Goal: Task Accomplishment & Management: Use online tool/utility

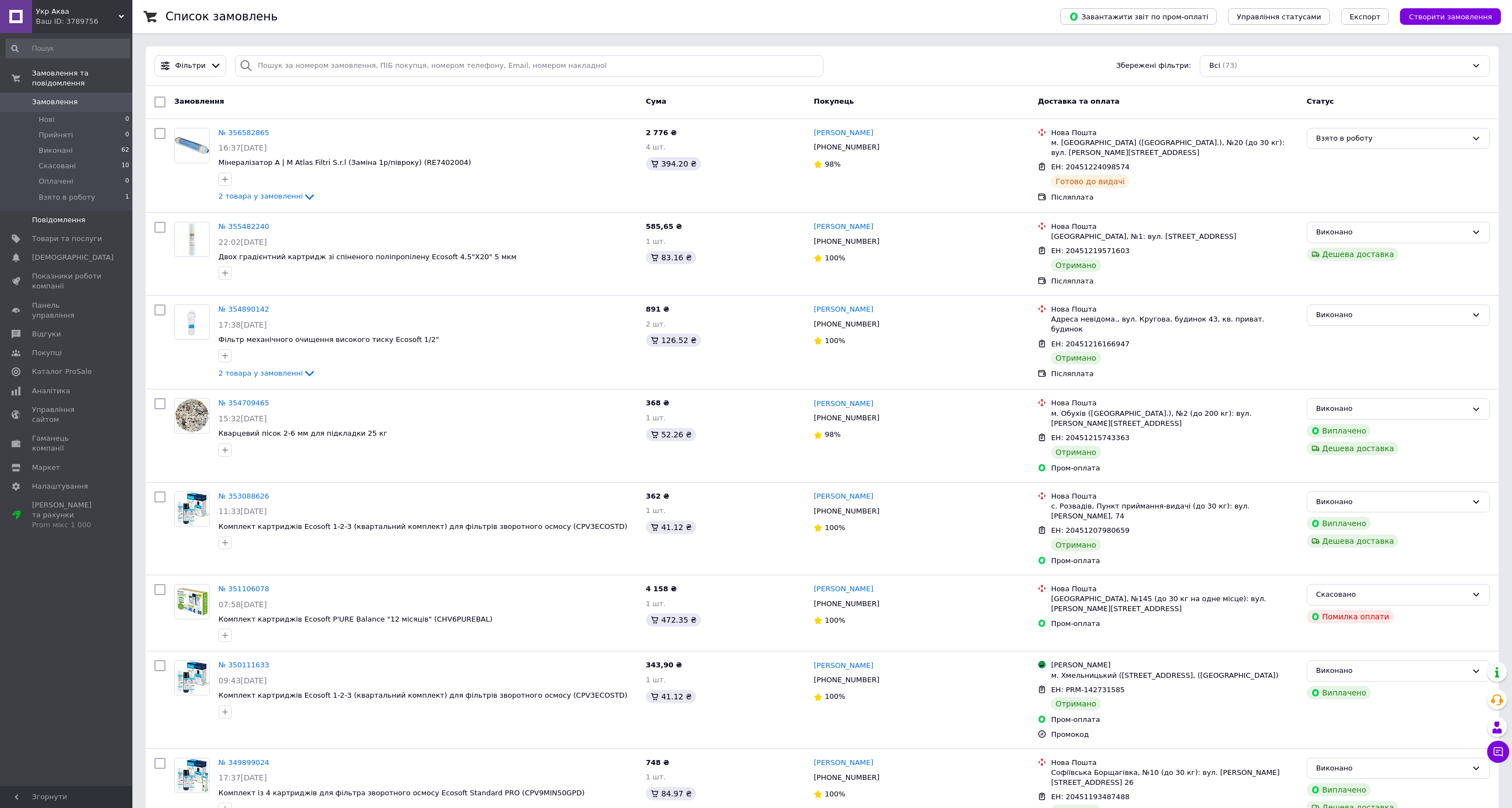
click at [70, 215] on span "Повідомлення" at bounding box center [58, 220] width 54 height 10
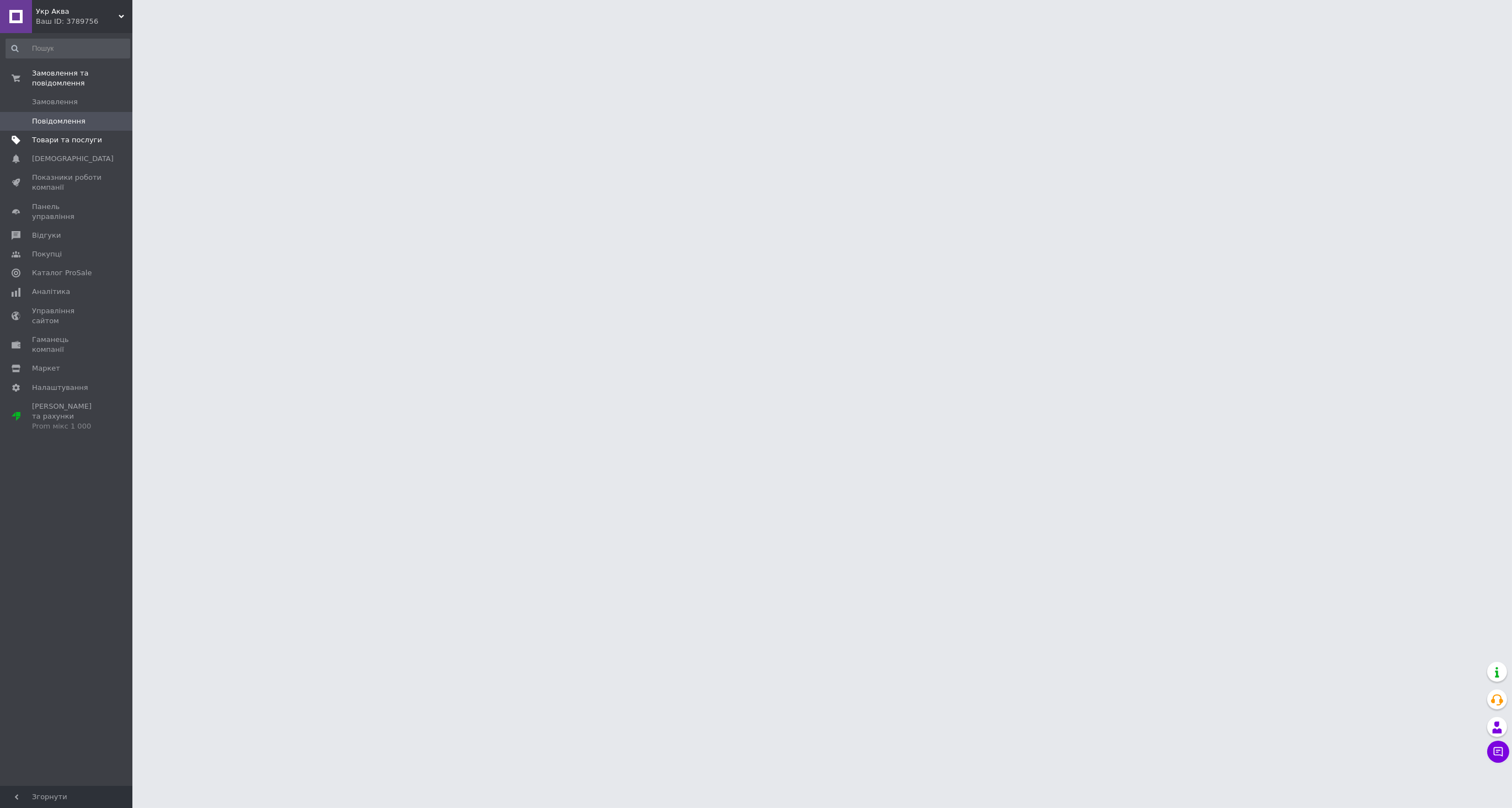
click at [72, 135] on span "Товари та послуги" at bounding box center [67, 140] width 70 height 10
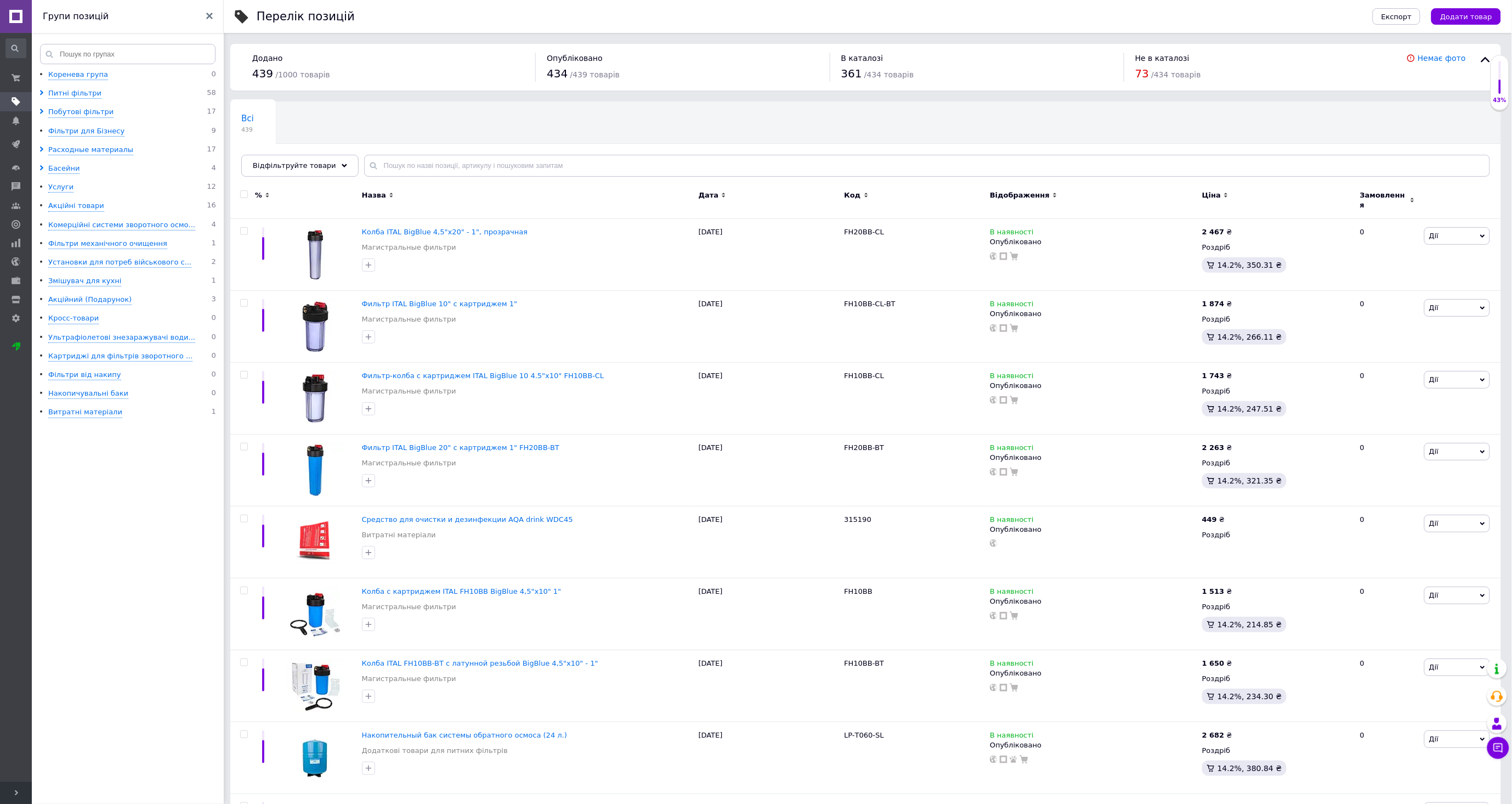
click at [12, 796] on span "Розгорнути" at bounding box center [16, 792] width 32 height 22
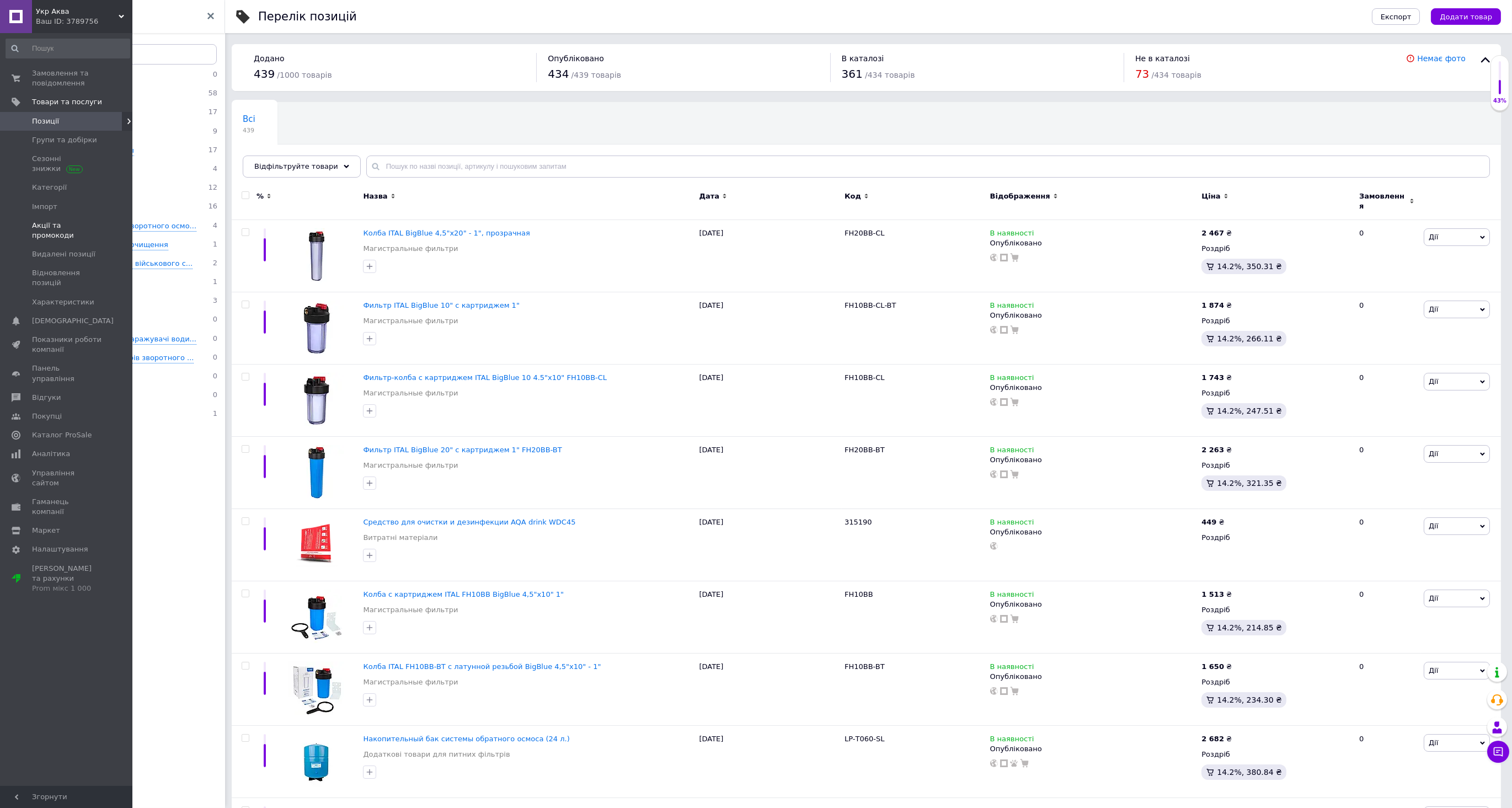
click at [58, 225] on span "Акції та промокоди" at bounding box center [67, 230] width 70 height 20
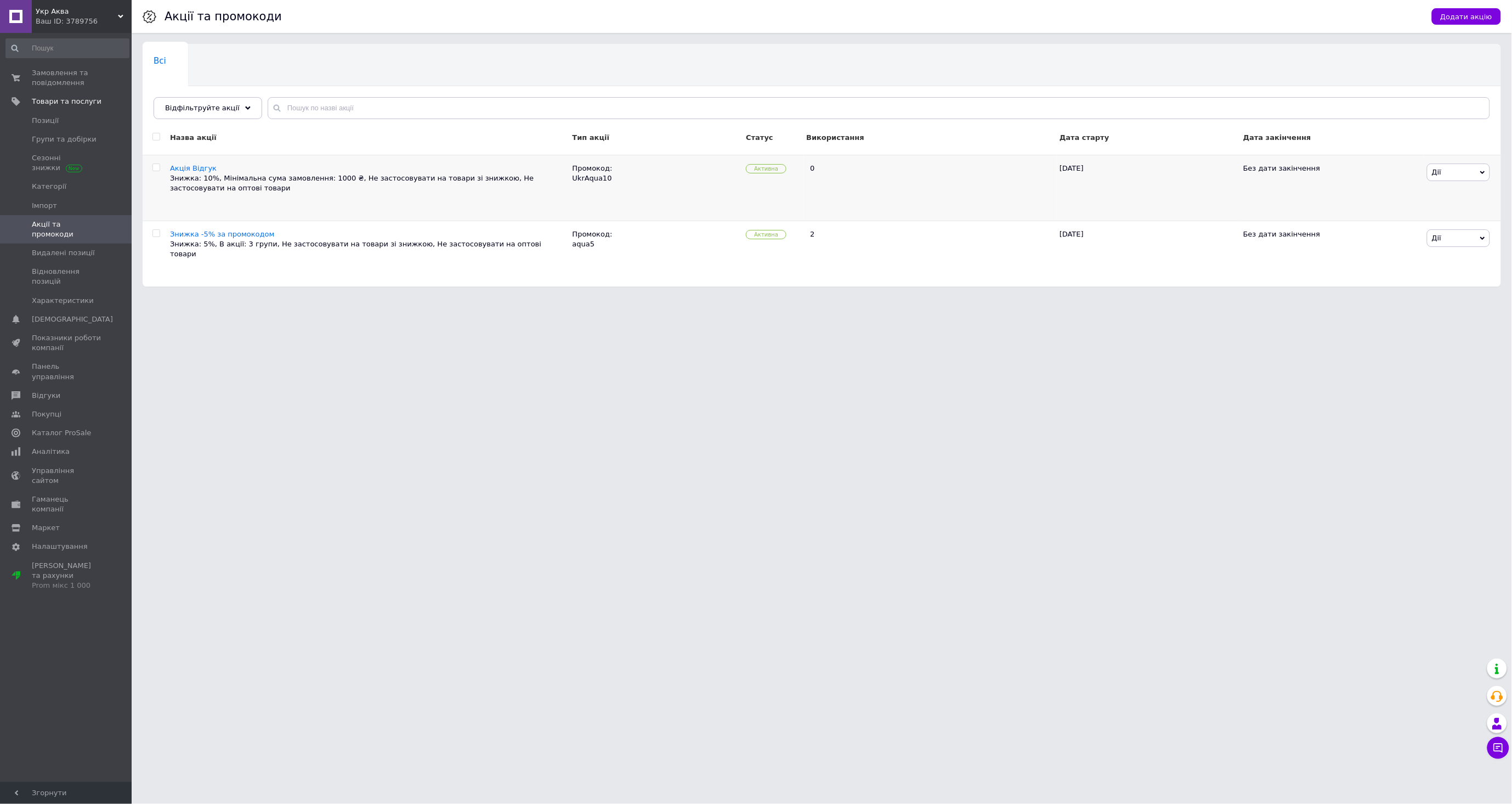
click at [606, 179] on div "Промокод: UkrAqua10" at bounding box center [657, 187] width 174 height 65
drag, startPoint x: 612, startPoint y: 178, endPoint x: 570, endPoint y: 182, distance: 42.2
click at [570, 182] on div "Промокод: UkrAqua10" at bounding box center [657, 187] width 174 height 65
copy div "UkrAqua10"
